Goal: Task Accomplishment & Management: Complete application form

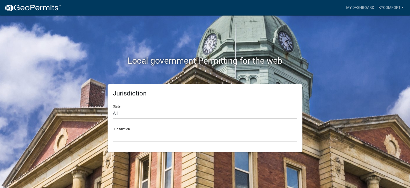
click at [114, 112] on select "All [US_STATE] [US_STATE] [US_STATE] [US_STATE] [US_STATE] [US_STATE] [US_STATE…" at bounding box center [205, 113] width 184 height 11
select select "[US_STATE]"
click at [113, 108] on select "All [US_STATE] [US_STATE] [US_STATE] [US_STATE] [US_STATE] [US_STATE] [US_STATE…" at bounding box center [205, 113] width 184 height 11
click at [126, 136] on select "City of [GEOGRAPHIC_DATA], [US_STATE] City of [GEOGRAPHIC_DATA], [US_STATE] Cit…" at bounding box center [205, 136] width 184 height 11
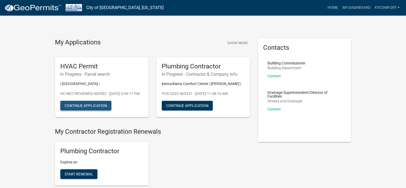
click at [90, 110] on button "Continue Application" at bounding box center [85, 106] width 51 height 10
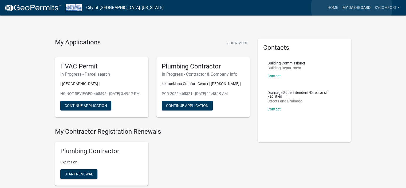
click at [352, 8] on link "My Dashboard" at bounding box center [356, 8] width 32 height 10
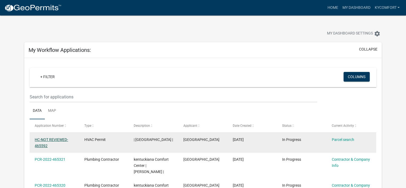
click at [52, 138] on link "HC-NOT REVIEWED-465592" at bounding box center [51, 142] width 33 height 10
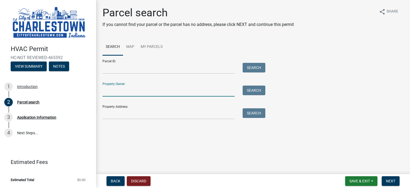
click at [130, 91] on input "Property Owner:" at bounding box center [169, 90] width 132 height 11
type input "vantrust"
click at [253, 90] on button "Search" at bounding box center [254, 90] width 23 height 10
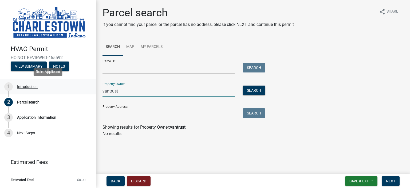
drag, startPoint x: 139, startPoint y: 92, endPoint x: 79, endPoint y: 87, distance: 60.2
click at [79, 87] on div "HVAC Permit HC-NOT REVIEWED-465592 View Summary Notes 1 Introduction 2 Parcel s…" at bounding box center [205, 94] width 410 height 188
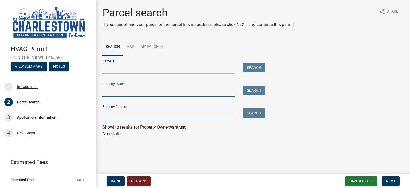
click at [135, 110] on input "Property Address:" at bounding box center [169, 113] width 132 height 11
click at [119, 91] on input "Property Owner:" at bounding box center [169, 90] width 132 height 11
drag, startPoint x: 113, startPoint y: 116, endPoint x: 139, endPoint y: 114, distance: 26.0
click at [114, 117] on input "Property Address:" at bounding box center [169, 113] width 132 height 11
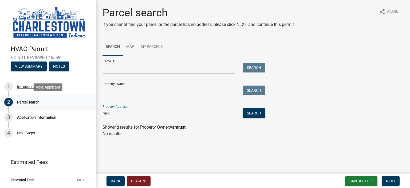
drag, startPoint x: 123, startPoint y: 112, endPoint x: 67, endPoint y: 109, distance: 55.9
click at [67, 109] on div "HVAC Permit HC-NOT REVIEWED-465592 View Summary Notes 1 Introduction 2 Parcel s…" at bounding box center [205, 94] width 410 height 188
type input "[STREET_ADDRESS][PERSON_NAME]"
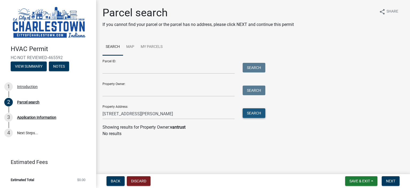
click at [257, 110] on button "Search" at bounding box center [254, 113] width 23 height 10
click at [130, 45] on link "Map" at bounding box center [130, 46] width 14 height 17
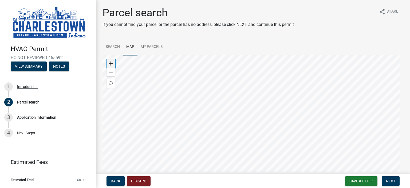
click at [111, 62] on span at bounding box center [111, 63] width 4 height 4
click at [232, 124] on div at bounding box center [253, 122] width 301 height 134
click at [111, 63] on span at bounding box center [111, 63] width 4 height 4
click at [202, 97] on div at bounding box center [253, 122] width 301 height 134
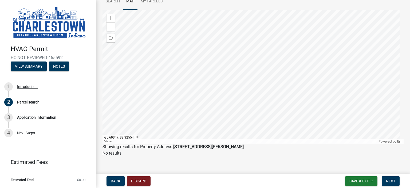
scroll to position [51, 0]
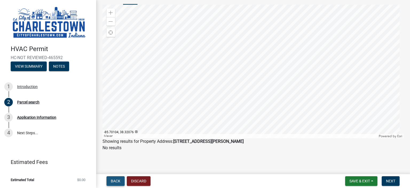
click at [114, 181] on span "Back" at bounding box center [116, 181] width 10 height 4
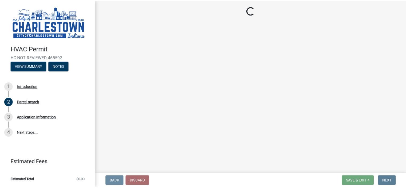
scroll to position [0, 0]
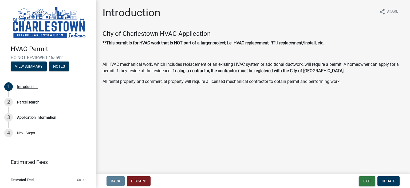
click at [366, 179] on button "Exit" at bounding box center [367, 181] width 16 height 10
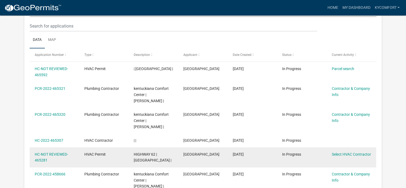
scroll to position [71, 0]
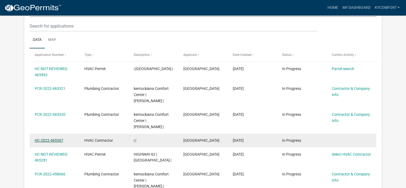
click at [40, 138] on link "HC-2022-465307" at bounding box center [49, 140] width 29 height 4
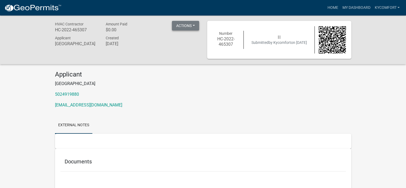
click at [190, 25] on button "Actions" at bounding box center [185, 26] width 27 height 10
click at [152, 40] on div "Created [DATE]" at bounding box center [126, 42] width 51 height 14
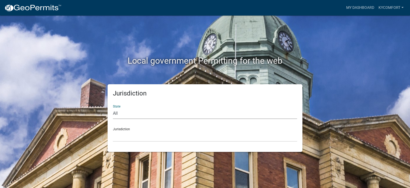
click at [143, 112] on select "All [US_STATE] [US_STATE] [US_STATE] [US_STATE] [US_STATE] [US_STATE] [US_STATE…" at bounding box center [205, 113] width 184 height 11
select select "[US_STATE]"
click at [113, 108] on select "All [US_STATE] [US_STATE] [US_STATE] [US_STATE] [US_STATE] [US_STATE] [US_STATE…" at bounding box center [205, 113] width 184 height 11
click at [122, 135] on select "City of [GEOGRAPHIC_DATA], [US_STATE] City of [GEOGRAPHIC_DATA], [US_STATE] Cit…" at bounding box center [205, 136] width 184 height 11
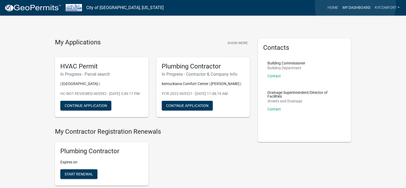
click at [355, 5] on link "My Dashboard" at bounding box center [356, 8] width 32 height 10
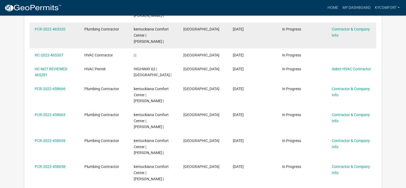
scroll to position [160, 0]
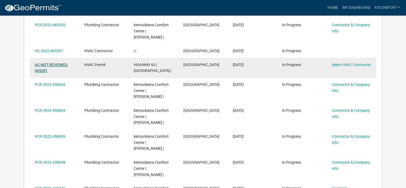
click at [49, 62] on link "HC-NOT REVIEWED-465281" at bounding box center [51, 67] width 33 height 10
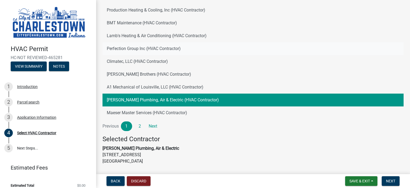
scroll to position [80, 0]
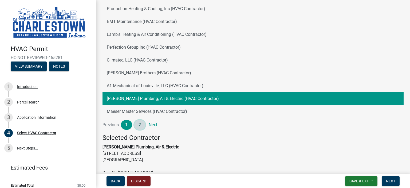
click at [142, 124] on link "2" at bounding box center [139, 125] width 11 height 10
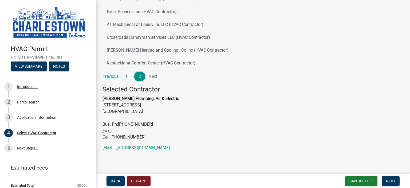
scroll to position [77, 0]
click at [165, 62] on button "Kentuckiana Comfort Center (HVAC Contractor)" at bounding box center [253, 63] width 301 height 13
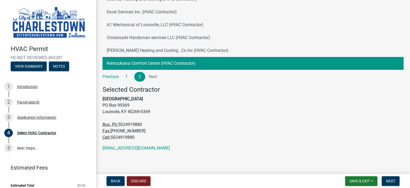
click at [165, 62] on button "Kentuckiana Comfort Center (HVAC Contractor)" at bounding box center [253, 63] width 301 height 13
click at [389, 179] on span "Next" at bounding box center [390, 181] width 9 height 4
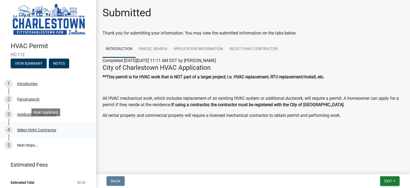
scroll to position [4, 0]
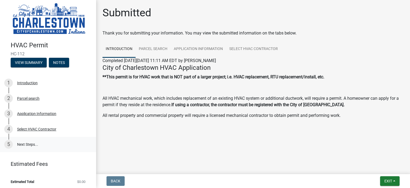
click at [25, 141] on link "5 Next Steps..." at bounding box center [48, 144] width 96 height 15
click at [28, 60] on button "View Summary" at bounding box center [29, 63] width 36 height 10
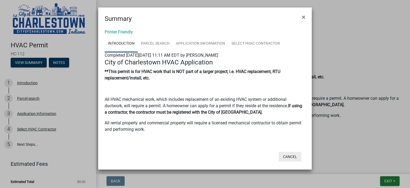
click at [290, 159] on button "Cancel" at bounding box center [290, 157] width 23 height 10
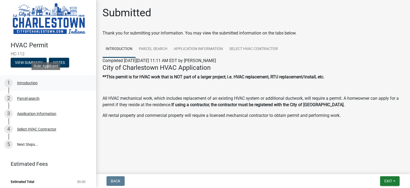
click at [31, 81] on div "Introduction" at bounding box center [27, 83] width 21 height 4
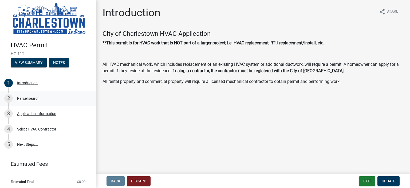
click at [26, 96] on div "Parcel search" at bounding box center [28, 98] width 22 height 4
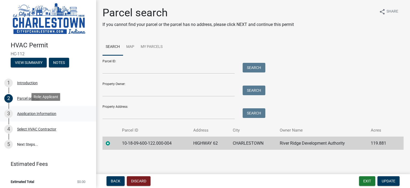
click at [37, 112] on div "Application Information" at bounding box center [36, 114] width 39 height 4
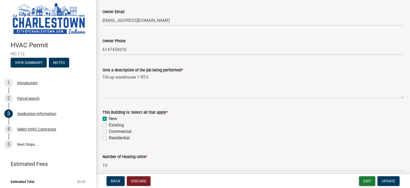
scroll to position [160, 0]
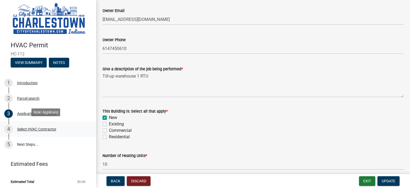
click at [30, 127] on div "Select HVAC Contractor" at bounding box center [36, 129] width 39 height 4
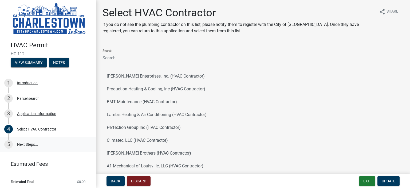
click at [23, 140] on link "5 Next Steps..." at bounding box center [48, 144] width 96 height 15
click at [372, 179] on button "Exit" at bounding box center [367, 181] width 16 height 10
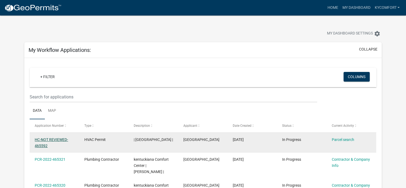
click at [51, 138] on link "HC-NOT REVIEWED-465592" at bounding box center [51, 142] width 33 height 10
